Goal: Information Seeking & Learning: Learn about a topic

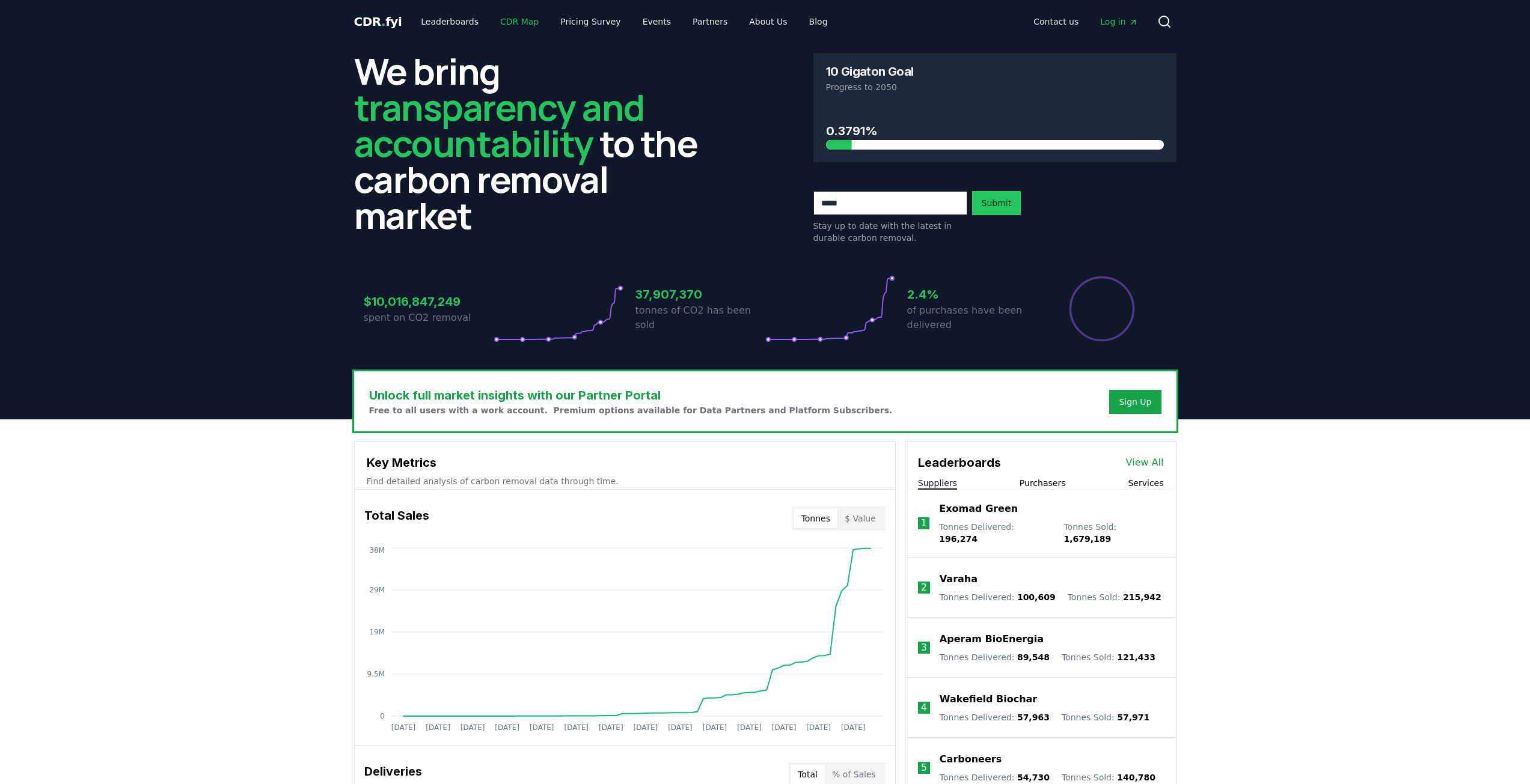
click at [511, 16] on link "CDR Map" at bounding box center [520, 21] width 57 height 22
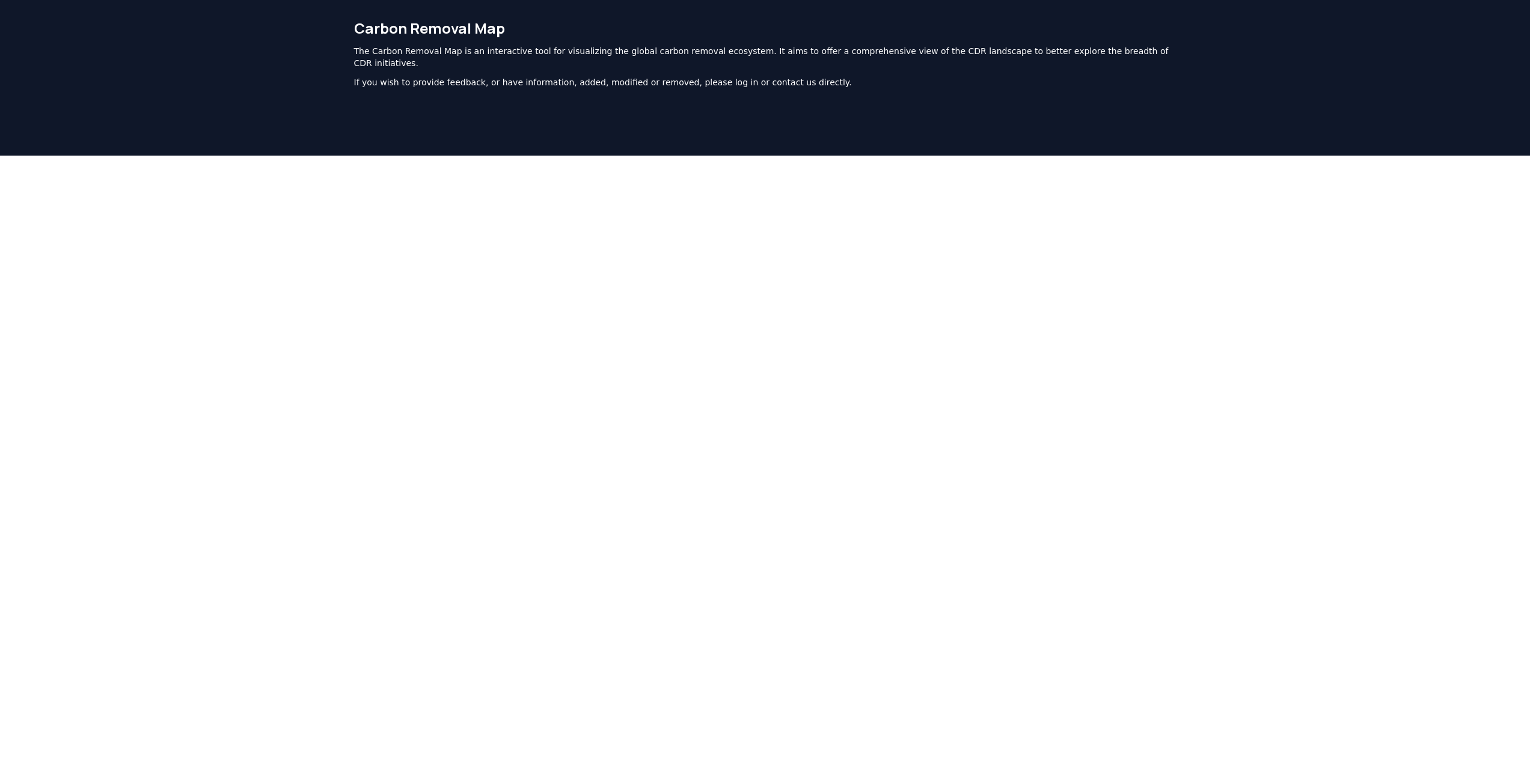
scroll to position [34, 0]
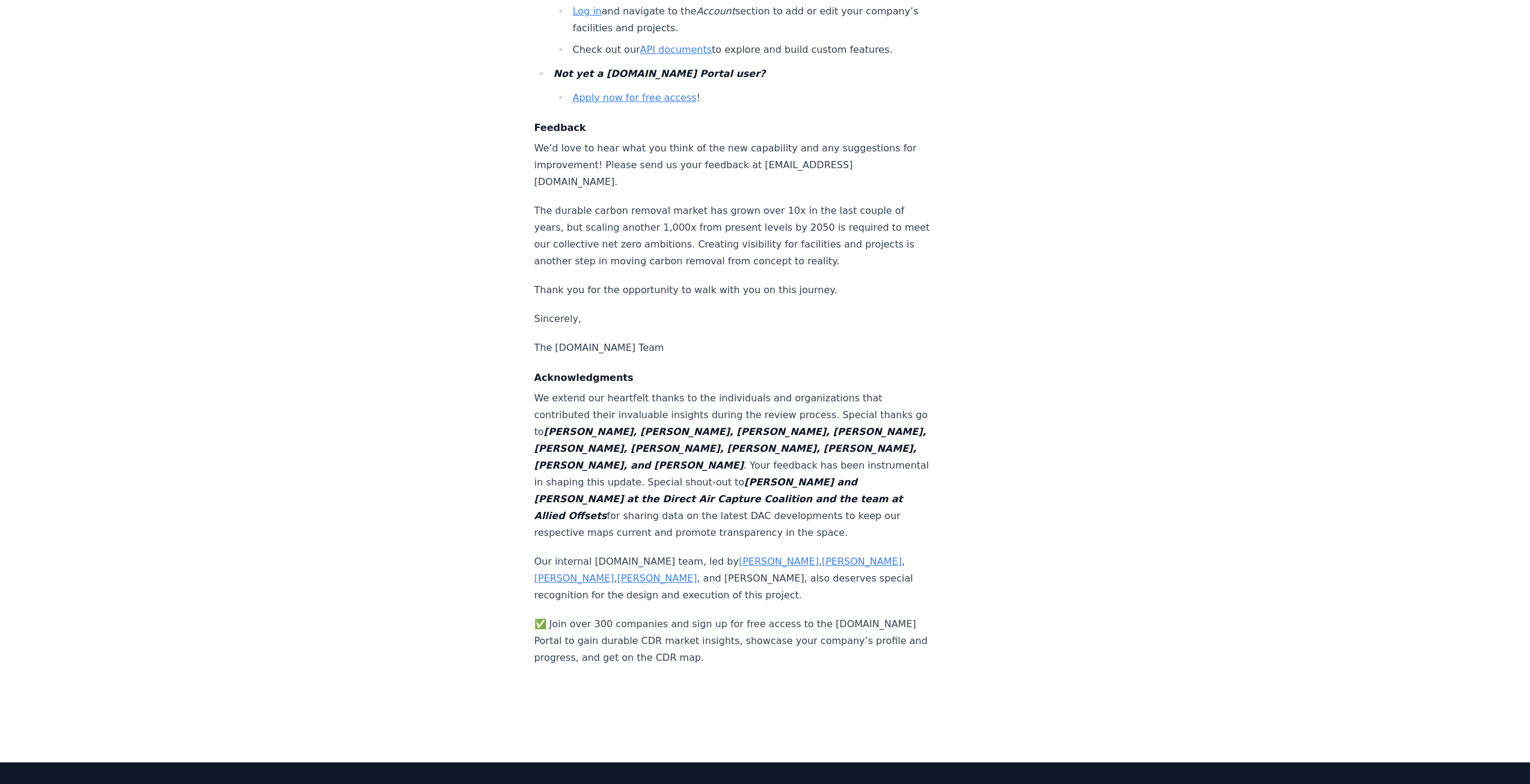
scroll to position [2018, 0]
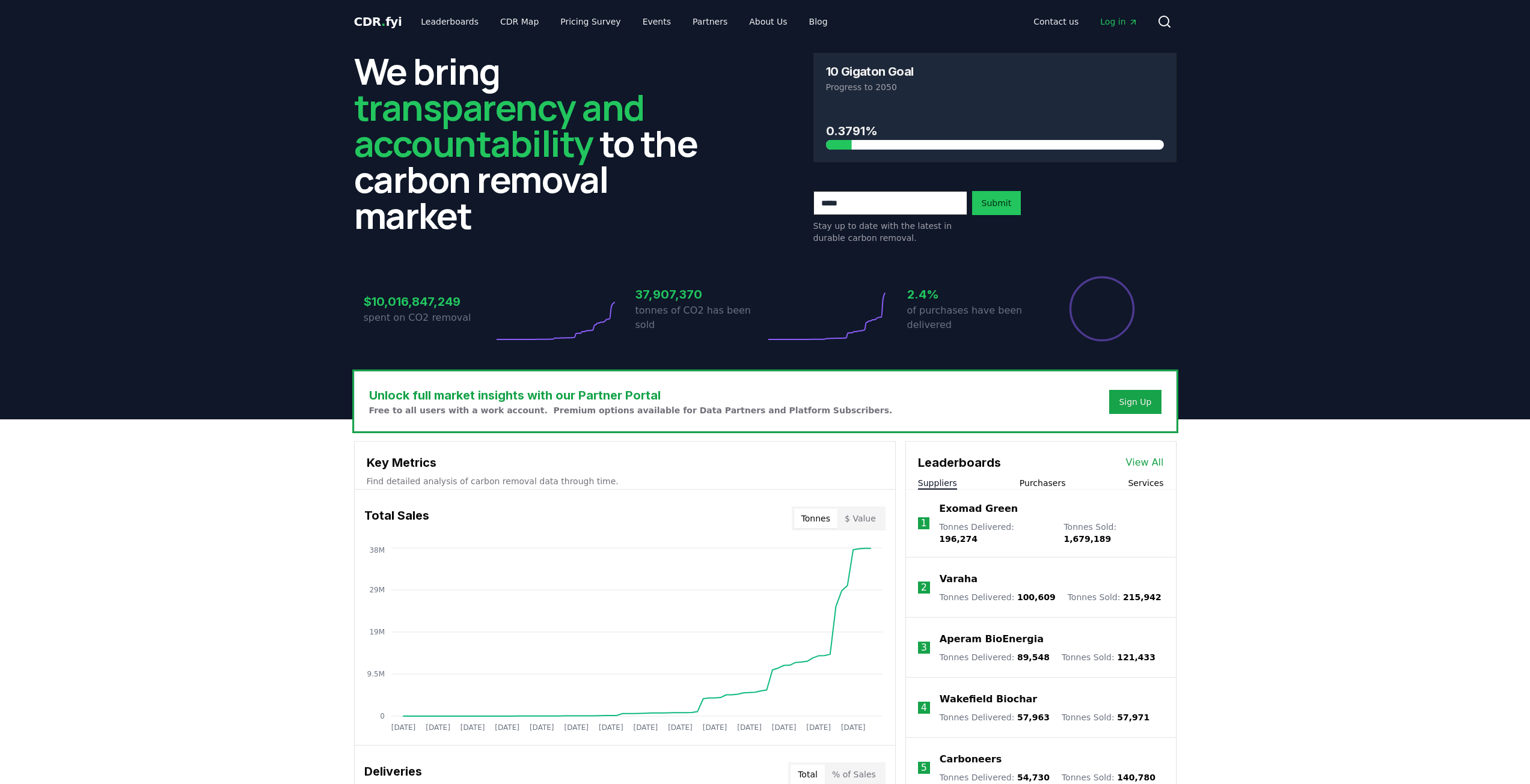
click at [1122, 18] on span "Log in" at bounding box center [1119, 22] width 37 height 12
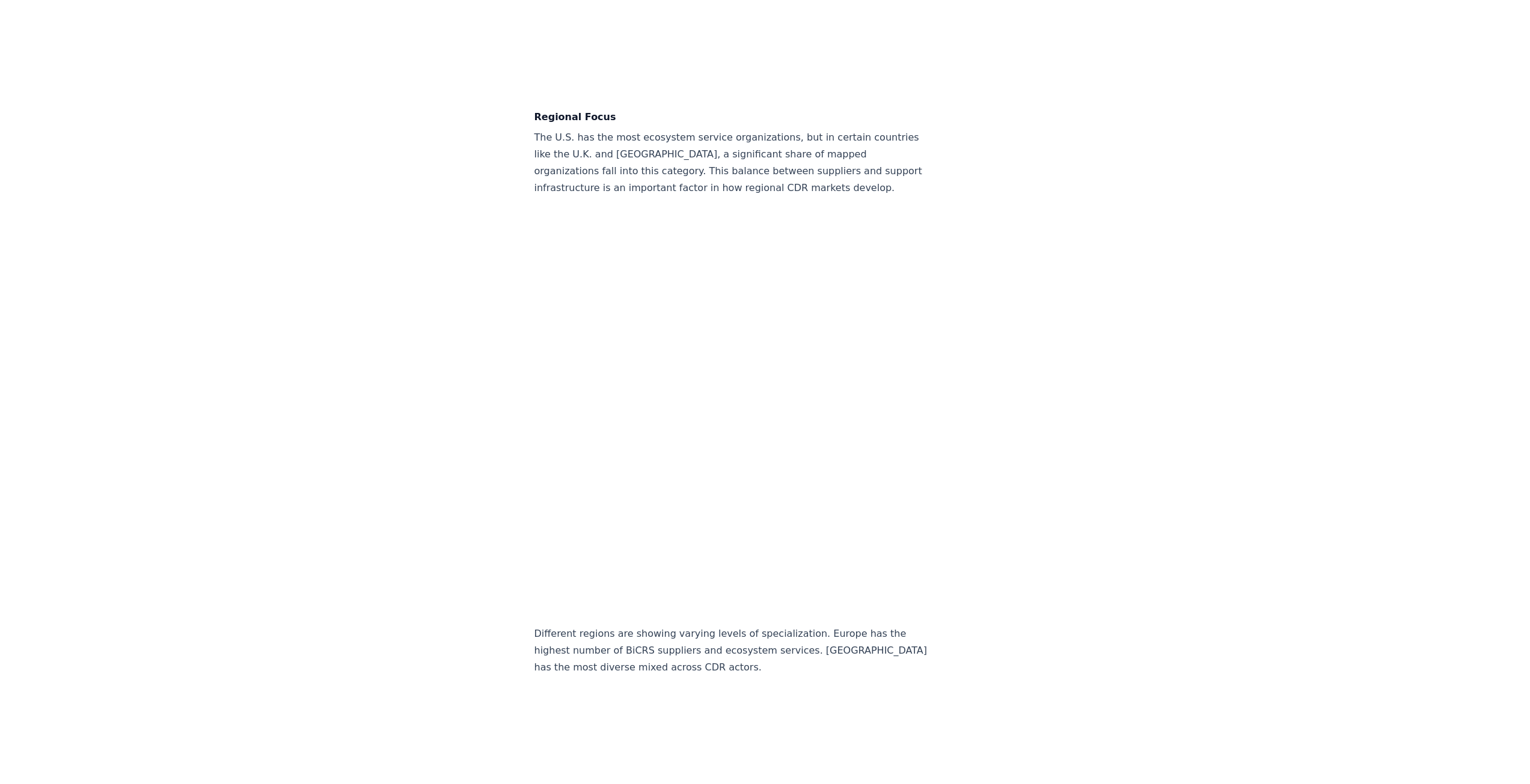
scroll to position [2748, 0]
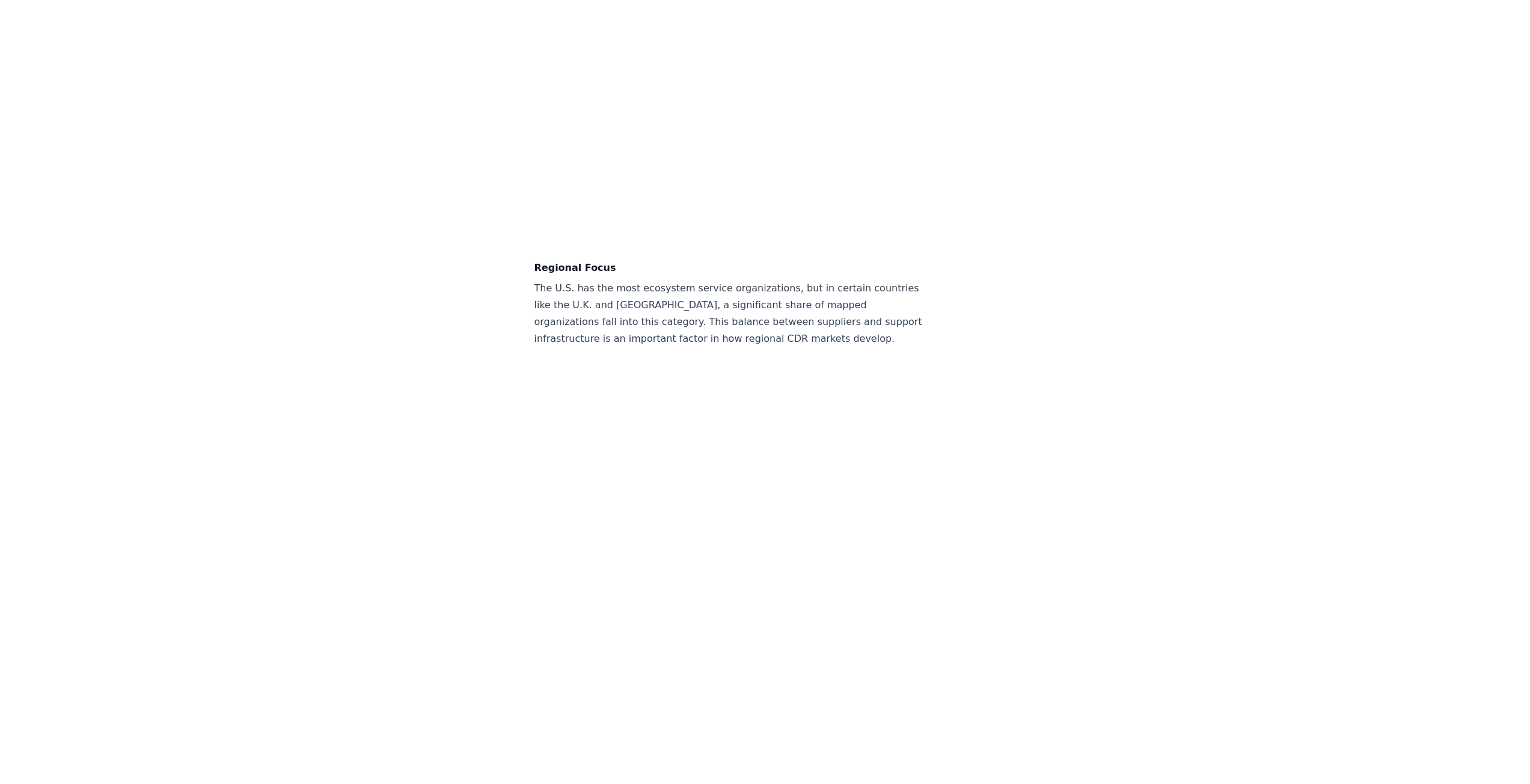
scroll to position [2624, 0]
